Goal: Task Accomplishment & Management: Manage account settings

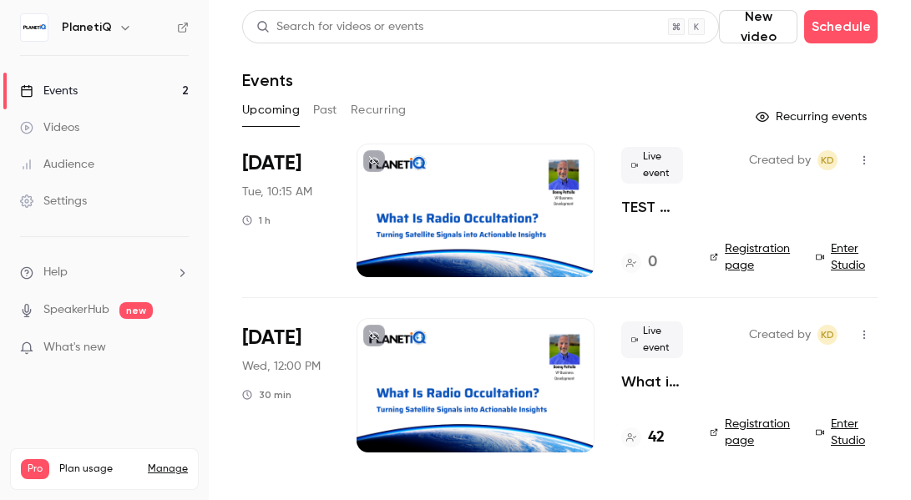
click at [54, 93] on div "Events" at bounding box center [49, 91] width 58 height 17
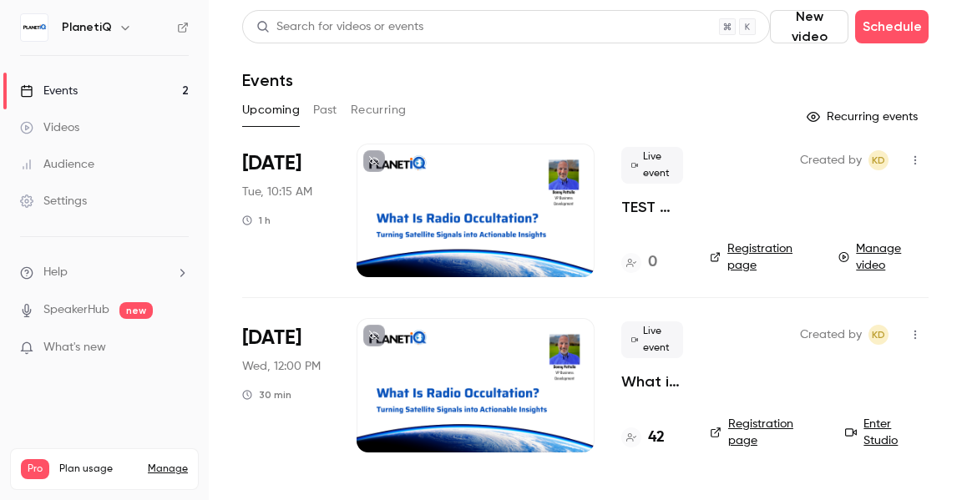
click at [823, 18] on button "New video" at bounding box center [809, 26] width 79 height 33
click at [677, 79] on div at bounding box center [481, 250] width 962 height 500
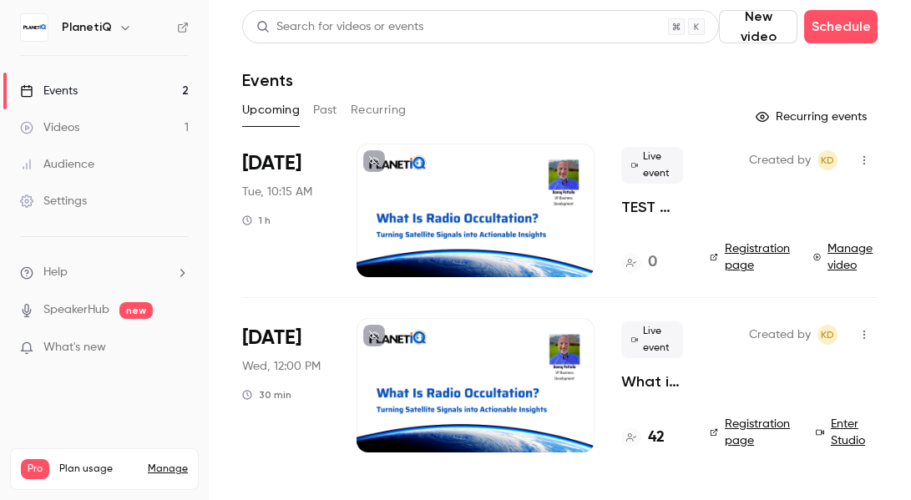
click at [855, 246] on link "Manage video" at bounding box center [845, 257] width 64 height 33
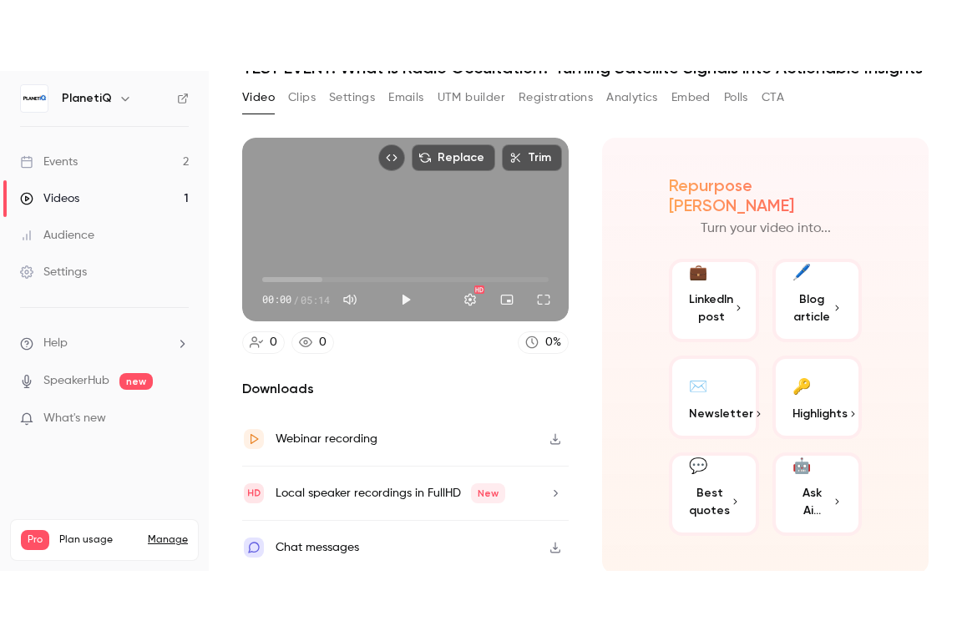
scroll to position [103, 0]
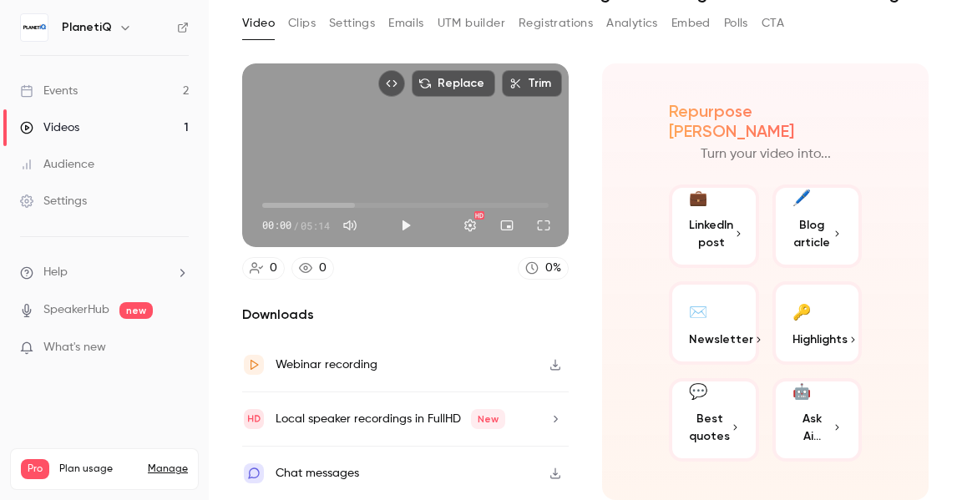
click at [551, 475] on icon "button" at bounding box center [555, 474] width 13 height 12
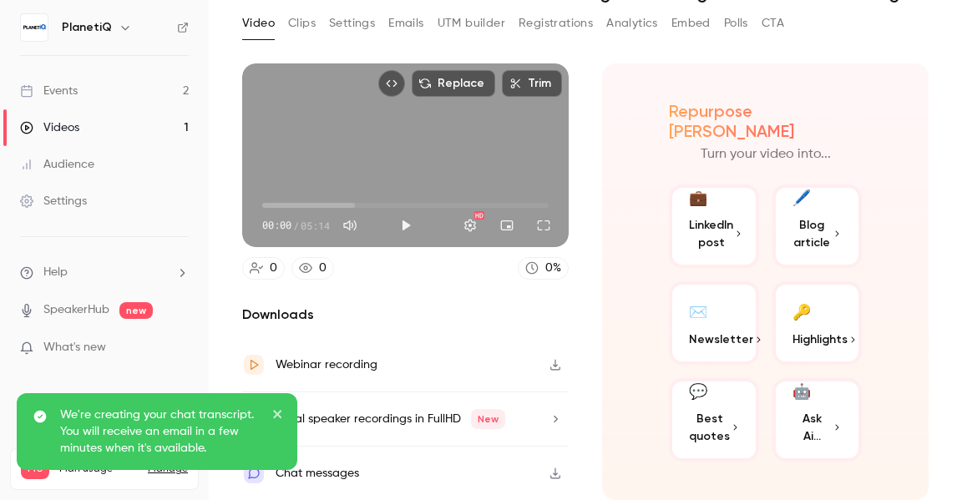
click at [274, 408] on icon "close" at bounding box center [278, 414] width 12 height 13
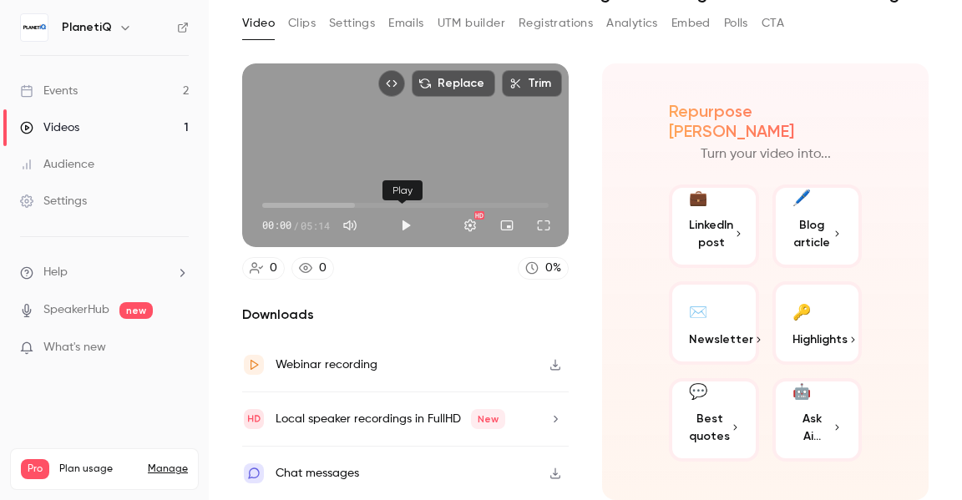
click at [398, 224] on button "Play" at bounding box center [405, 225] width 33 height 33
drag, startPoint x: 273, startPoint y: 207, endPoint x: 255, endPoint y: 205, distance: 18.5
click at [260, 205] on span "00:00" at bounding box center [262, 205] width 5 height 5
click at [540, 223] on button "Full screen" at bounding box center [543, 225] width 33 height 33
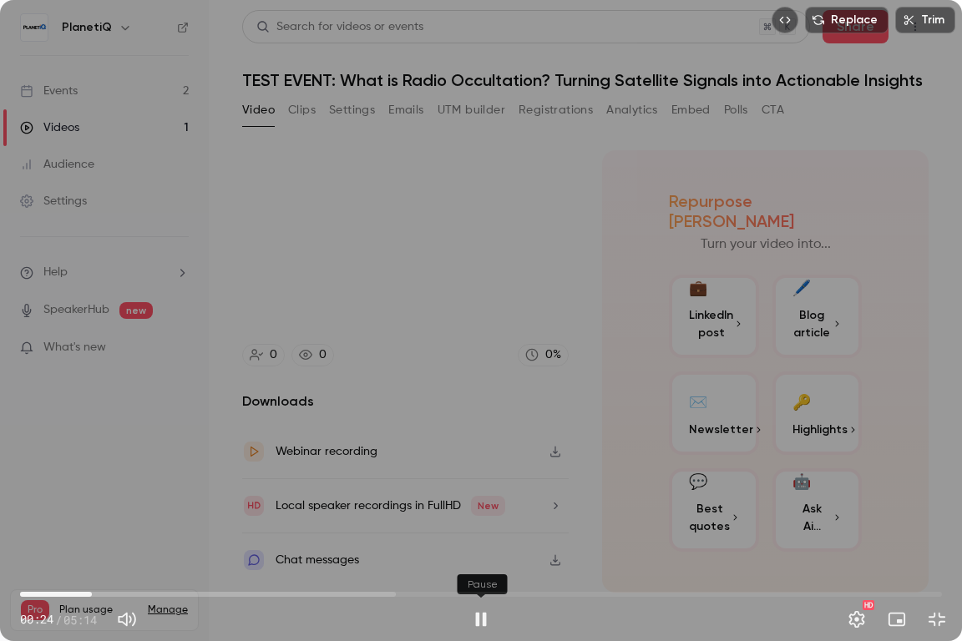
click at [486, 499] on button "Pause" at bounding box center [480, 619] width 33 height 33
click at [475, 499] on button "Play" at bounding box center [480, 619] width 33 height 33
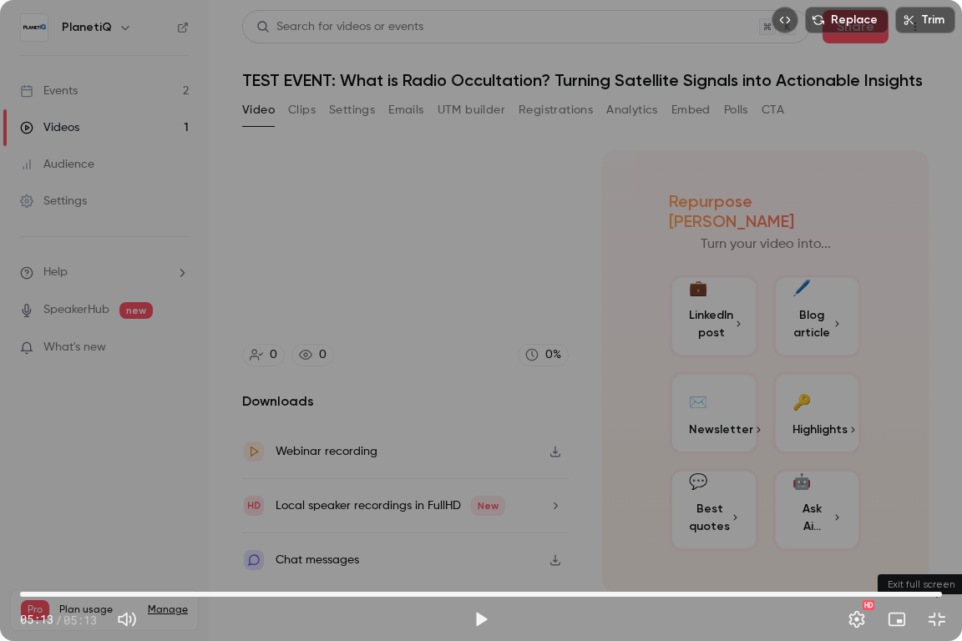
click at [942, 499] on button "Exit full screen" at bounding box center [936, 619] width 33 height 33
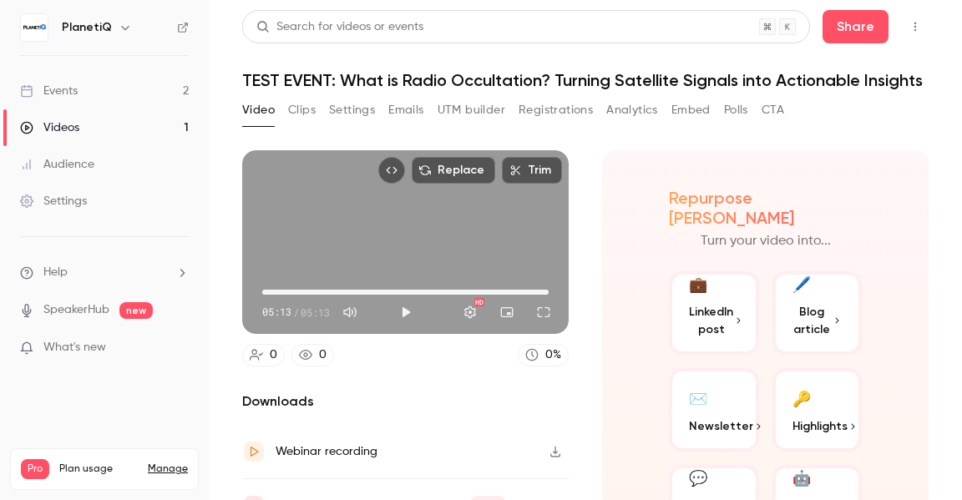
click at [68, 271] on li "Help" at bounding box center [104, 273] width 169 height 18
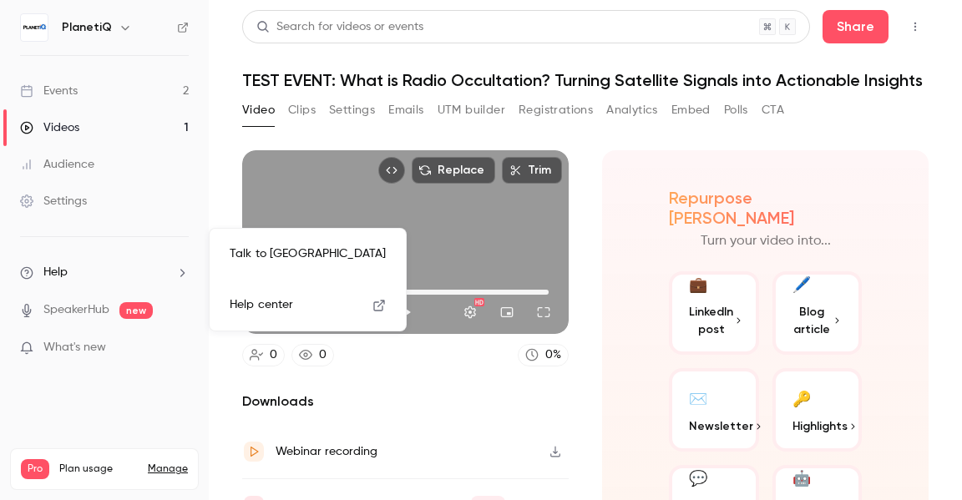
click at [258, 297] on span "Help center" at bounding box center [261, 305] width 63 height 18
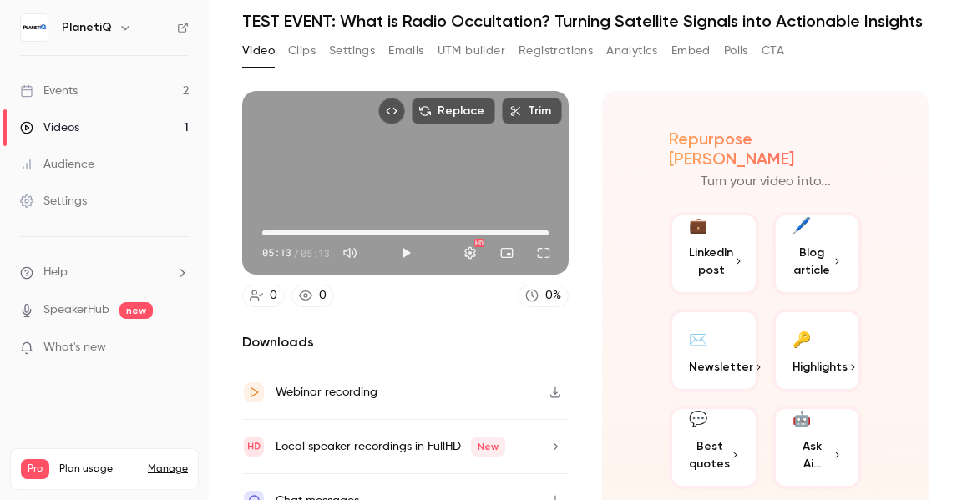
scroll to position [103, 0]
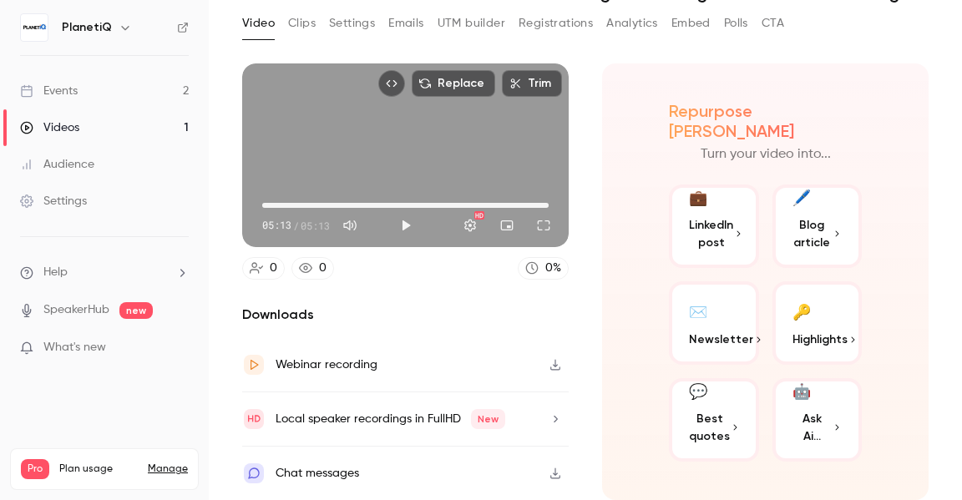
type input "*****"
click at [629, 22] on button "Analytics" at bounding box center [632, 23] width 52 height 27
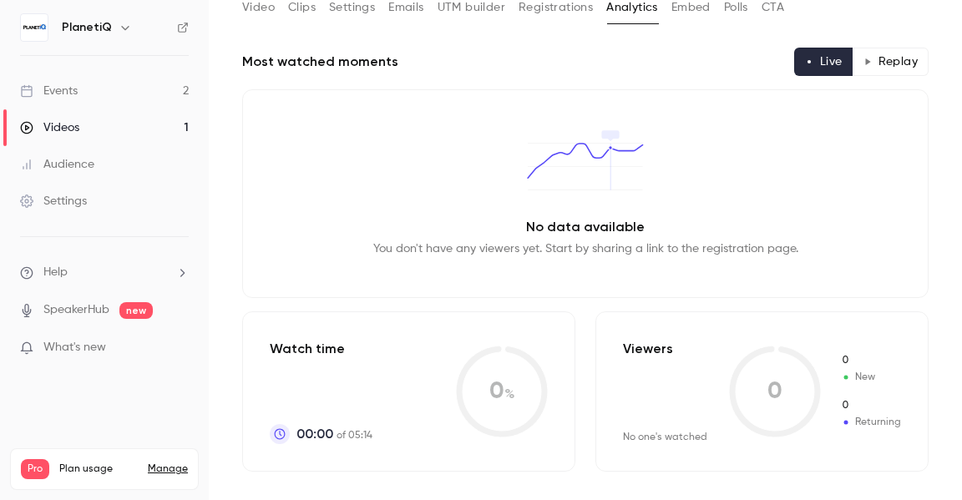
click at [729, 21] on button "Polls" at bounding box center [736, 7] width 24 height 27
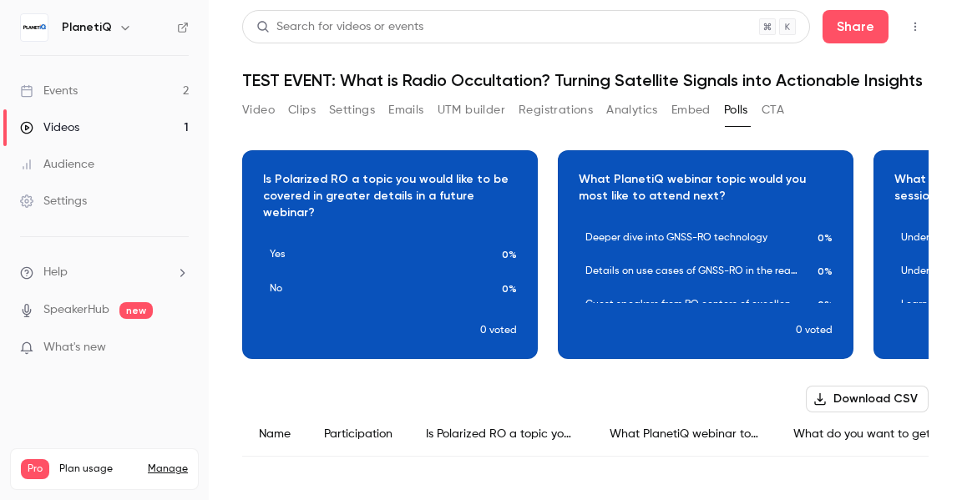
click at [255, 107] on button "Video" at bounding box center [258, 110] width 33 height 27
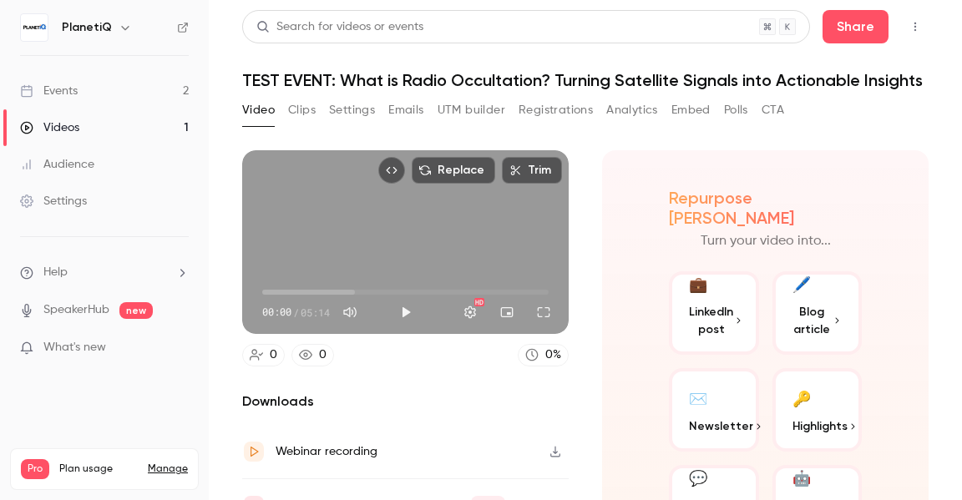
click at [74, 94] on div "Events" at bounding box center [49, 91] width 58 height 17
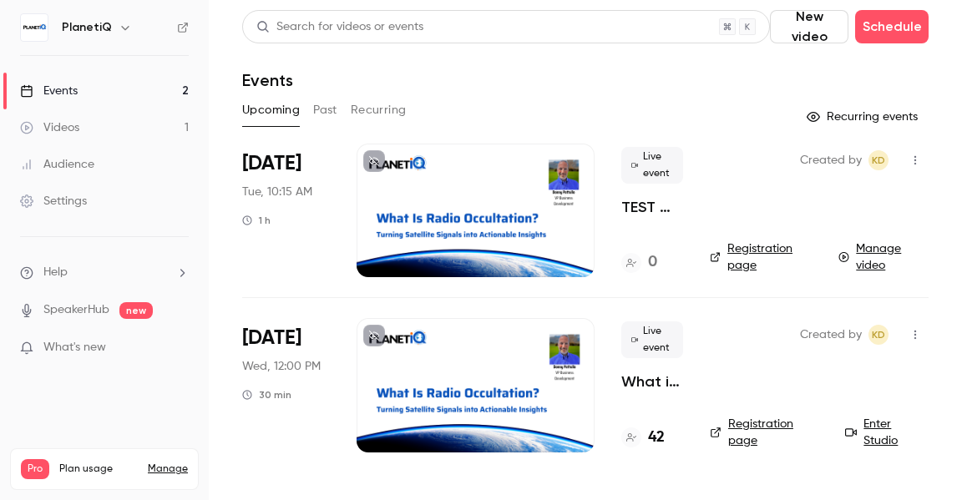
click at [184, 28] on icon at bounding box center [183, 28] width 12 height 12
click at [811, 33] on button "New video" at bounding box center [809, 26] width 79 height 33
click at [710, 69] on div at bounding box center [481, 250] width 962 height 500
click at [323, 107] on button "Past" at bounding box center [325, 110] width 24 height 27
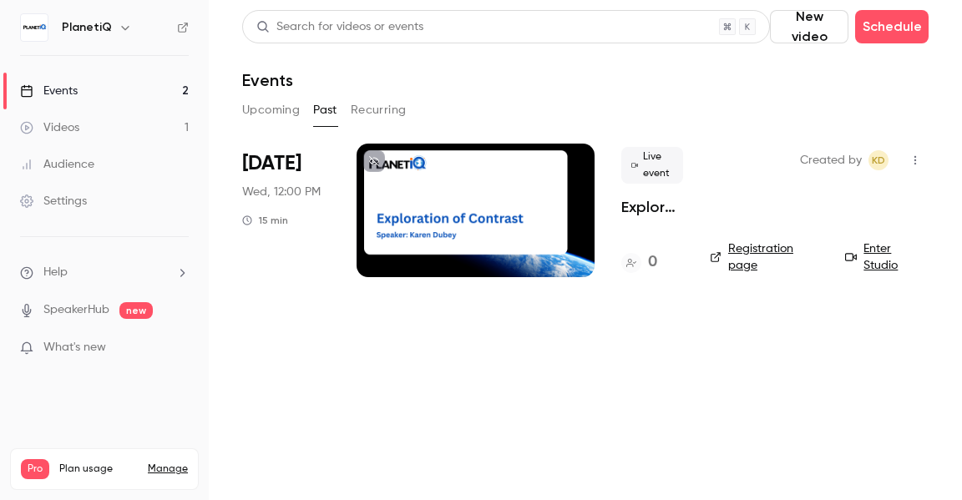
click at [381, 107] on button "Recurring" at bounding box center [379, 110] width 56 height 27
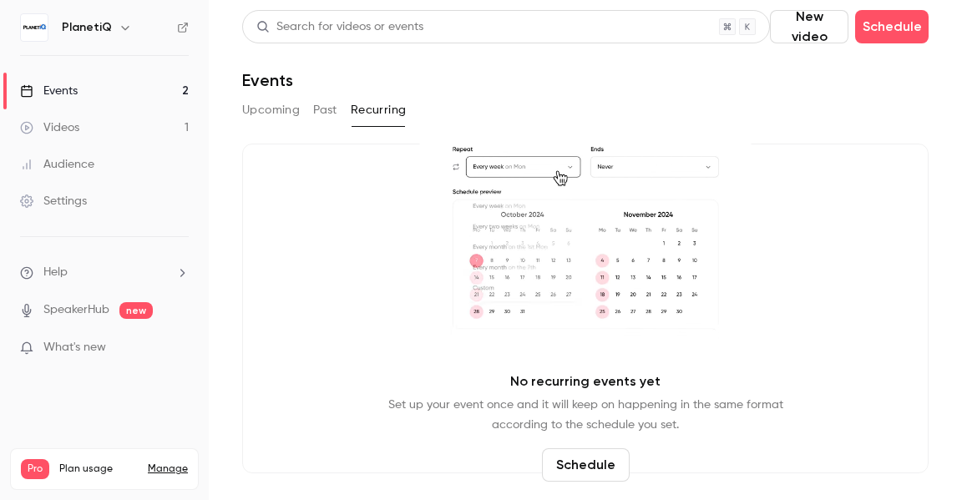
click at [264, 113] on button "Upcoming" at bounding box center [271, 110] width 58 height 27
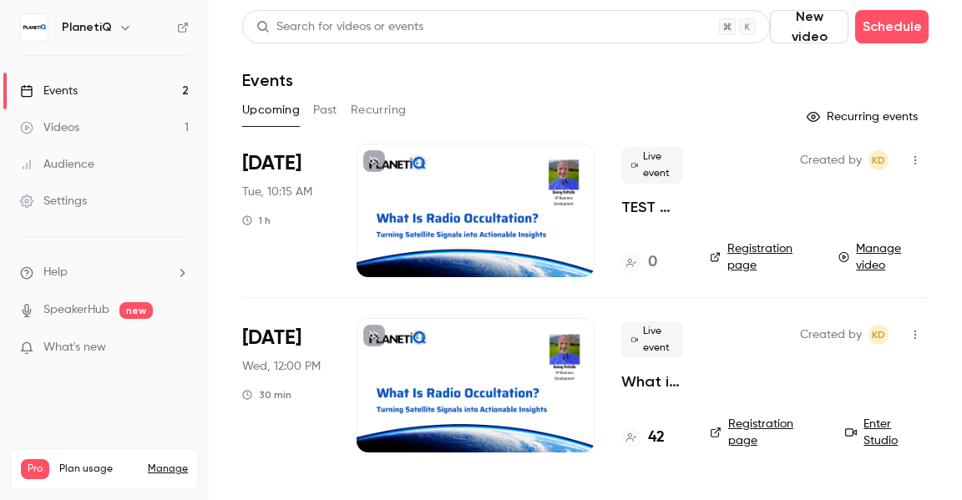
click at [51, 196] on div "Settings" at bounding box center [53, 201] width 67 height 17
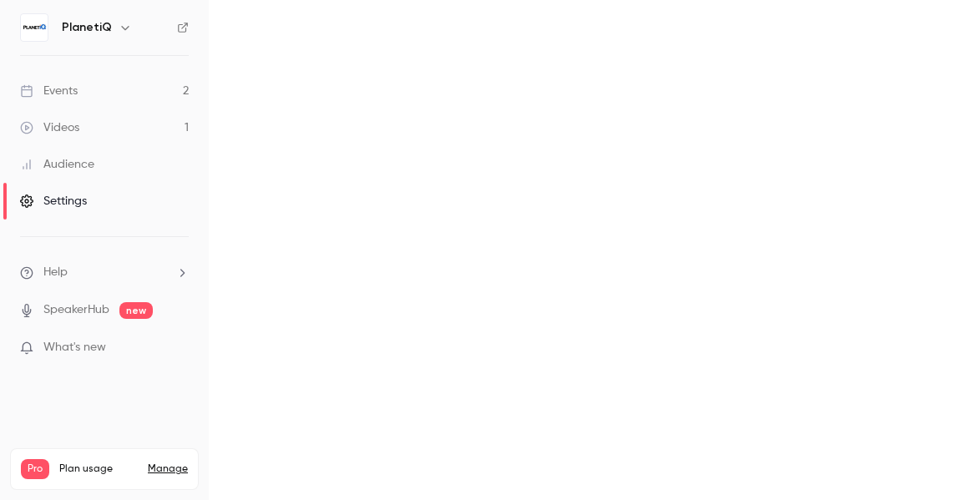
scroll to position [207, 0]
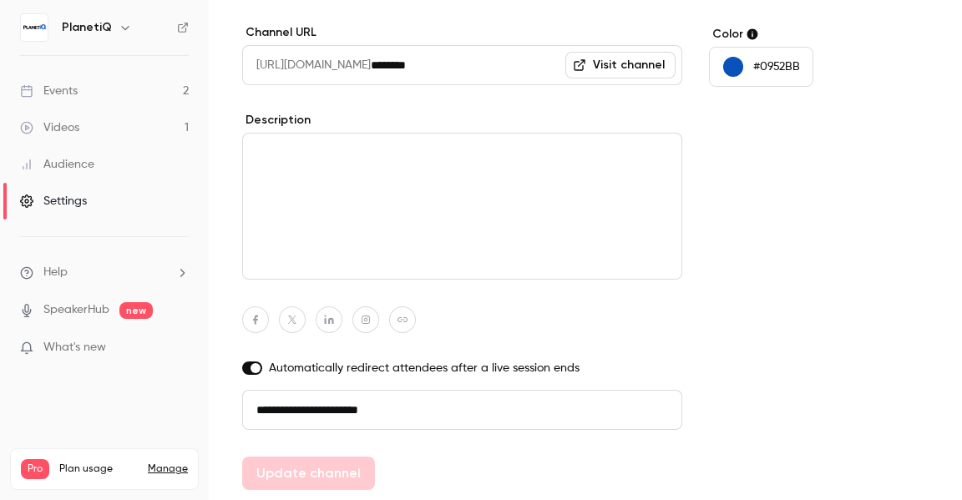
click at [65, 273] on span "Help" at bounding box center [55, 273] width 24 height 18
click at [294, 300] on link "Help center" at bounding box center [307, 305] width 183 height 44
